Goal: Task Accomplishment & Management: Manage account settings

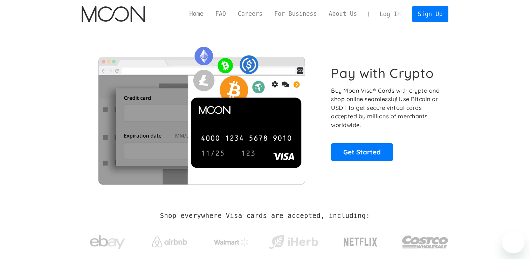
click at [345, 71] on h1 "Pay with Crypto" at bounding box center [382, 73] width 103 height 16
click at [392, 14] on link "Log In" at bounding box center [390, 13] width 33 height 15
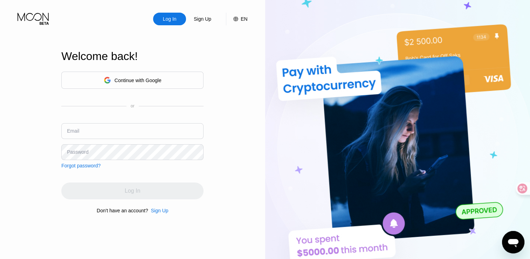
click at [156, 124] on input "text" at bounding box center [132, 131] width 142 height 16
click at [156, 130] on input "text" at bounding box center [132, 131] width 142 height 16
type input "wang19860422@gmail.com"
click at [142, 162] on div "Continue with Google or Email wang19860422@gmail.com Password Forgot password?" at bounding box center [132, 120] width 142 height 97
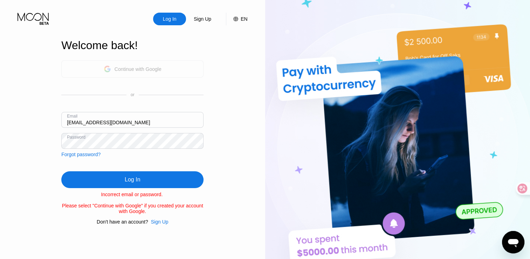
click at [160, 66] on div "Continue with Google" at bounding box center [138, 69] width 47 height 6
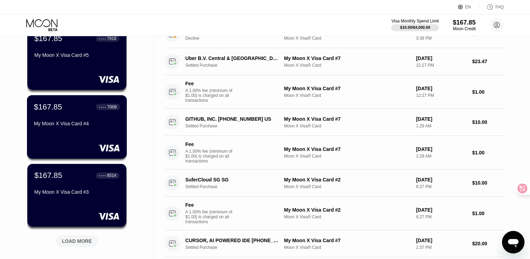
scroll to position [210, 0]
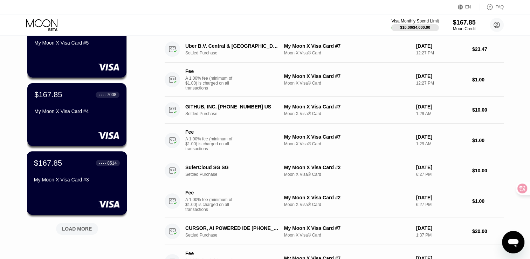
click at [59, 175] on div "$167.85 ● ● ● ● 8514 My Moon X Visa Card #3" at bounding box center [77, 171] width 86 height 27
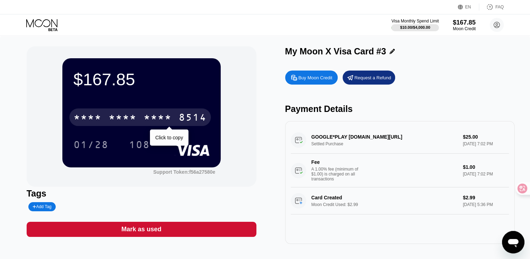
click at [161, 124] on div "* * * *" at bounding box center [158, 118] width 28 height 11
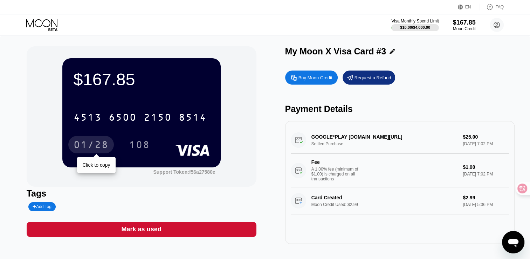
click at [100, 141] on div "01/28" at bounding box center [91, 145] width 35 height 11
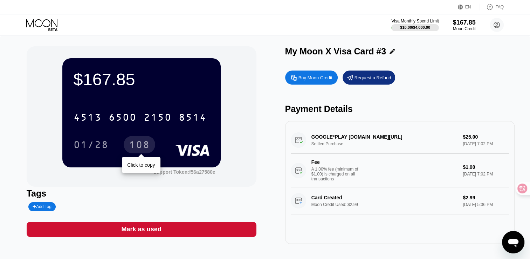
click at [129, 145] on div "108" at bounding box center [139, 145] width 21 height 11
